Goal: Find specific page/section: Find specific page/section

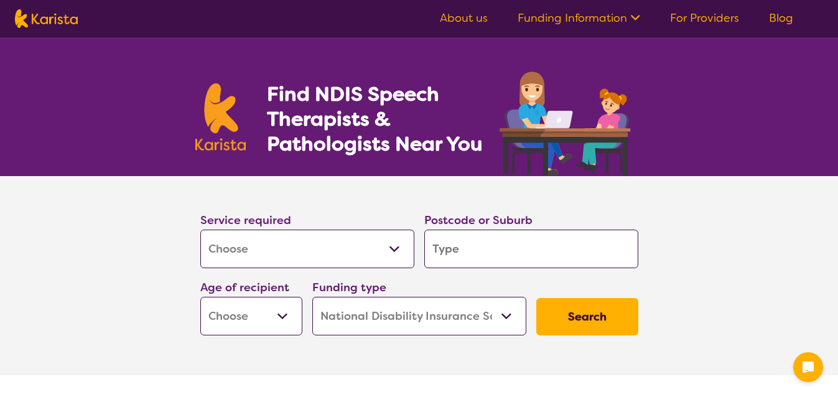
select select "[MEDICAL_DATA]"
select select "NDIS"
select select "[MEDICAL_DATA]"
select select "NDIS"
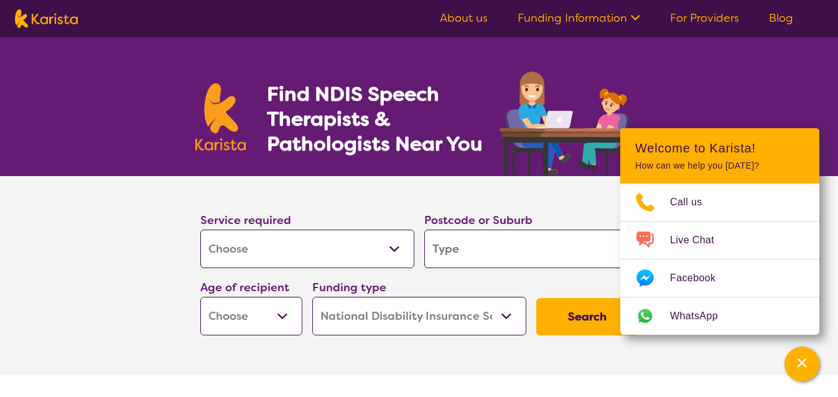
click at [394, 248] on select "Allied Health Assistant Assessment ([MEDICAL_DATA] or [MEDICAL_DATA]) Behaviour…" at bounding box center [307, 249] width 214 height 39
click at [85, 255] on section "Service required Allied Health Assistant Assessment ([MEDICAL_DATA] or [MEDICAL…" at bounding box center [419, 275] width 838 height 199
click at [285, 316] on select "Early Childhood - 0 to 9 Child - 10 to 11 Adolescent - 12 to 17 Adult - 18 to 6…" at bounding box center [251, 316] width 102 height 39
click at [177, 304] on section "Service required Allied Health Assistant Assessment ([MEDICAL_DATA] or [MEDICAL…" at bounding box center [419, 275] width 498 height 199
click at [789, 361] on button "Channel Menu" at bounding box center [802, 364] width 35 height 35
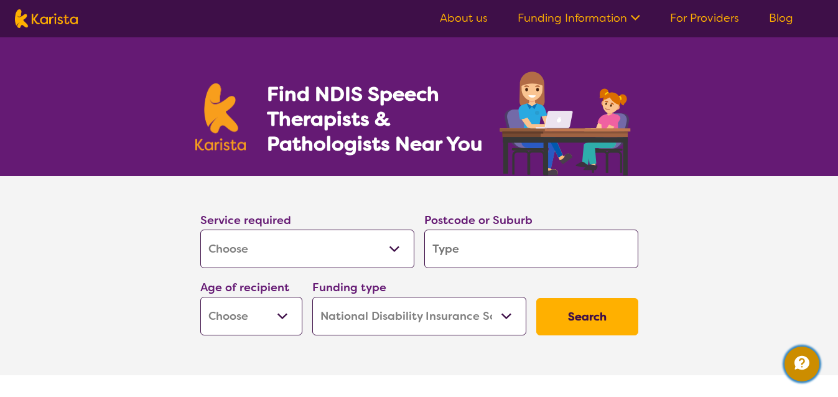
click at [793, 361] on icon "Channel Menu" at bounding box center [801, 362] width 25 height 25
